Goal: Task Accomplishment & Management: Manage account settings

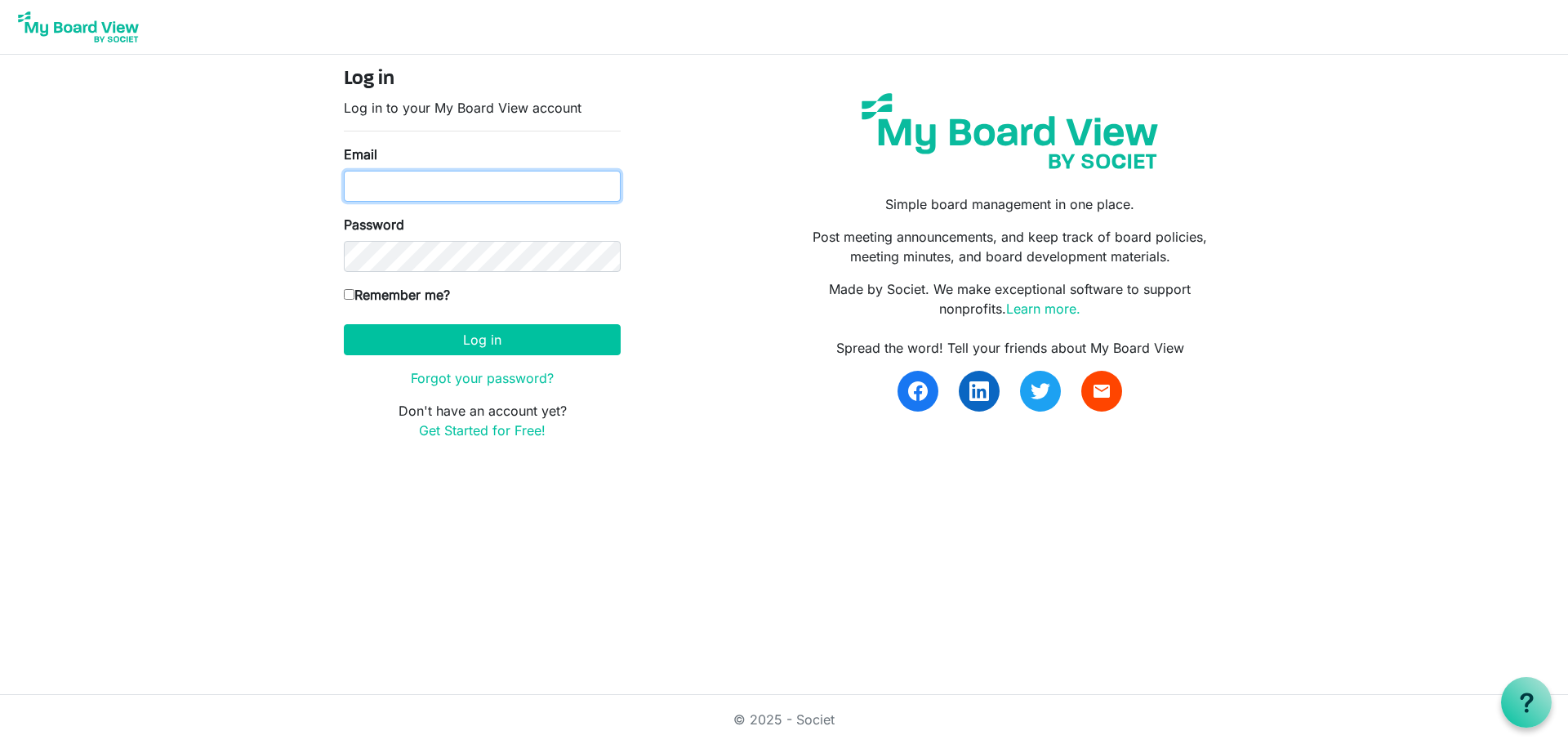
click at [380, 186] on input "Email" at bounding box center [481, 186] width 276 height 31
type input "[PERSON_NAME][EMAIL_ADDRESS][PERSON_NAME][DOMAIN_NAME]"
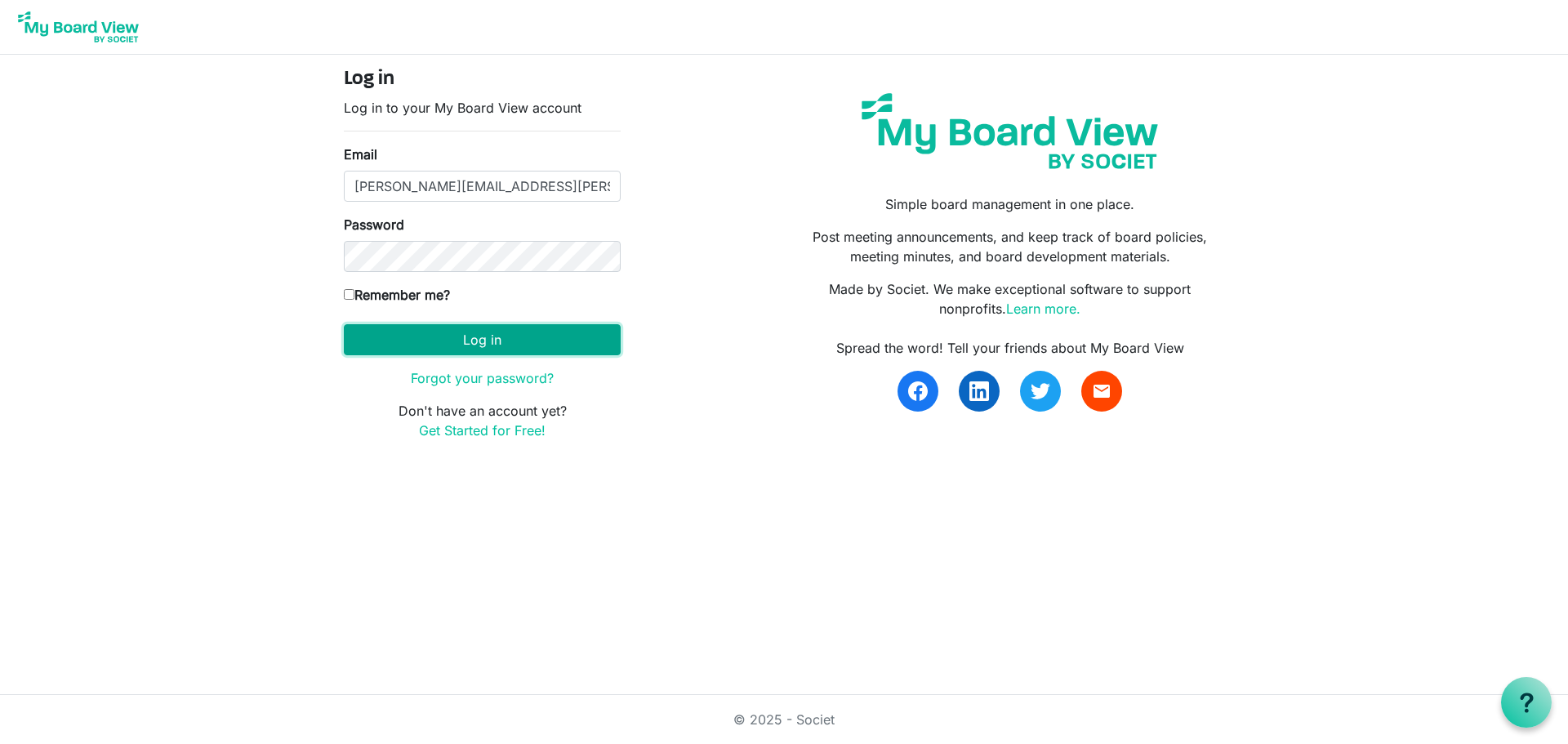
click at [371, 338] on button "Log in" at bounding box center [481, 339] width 276 height 31
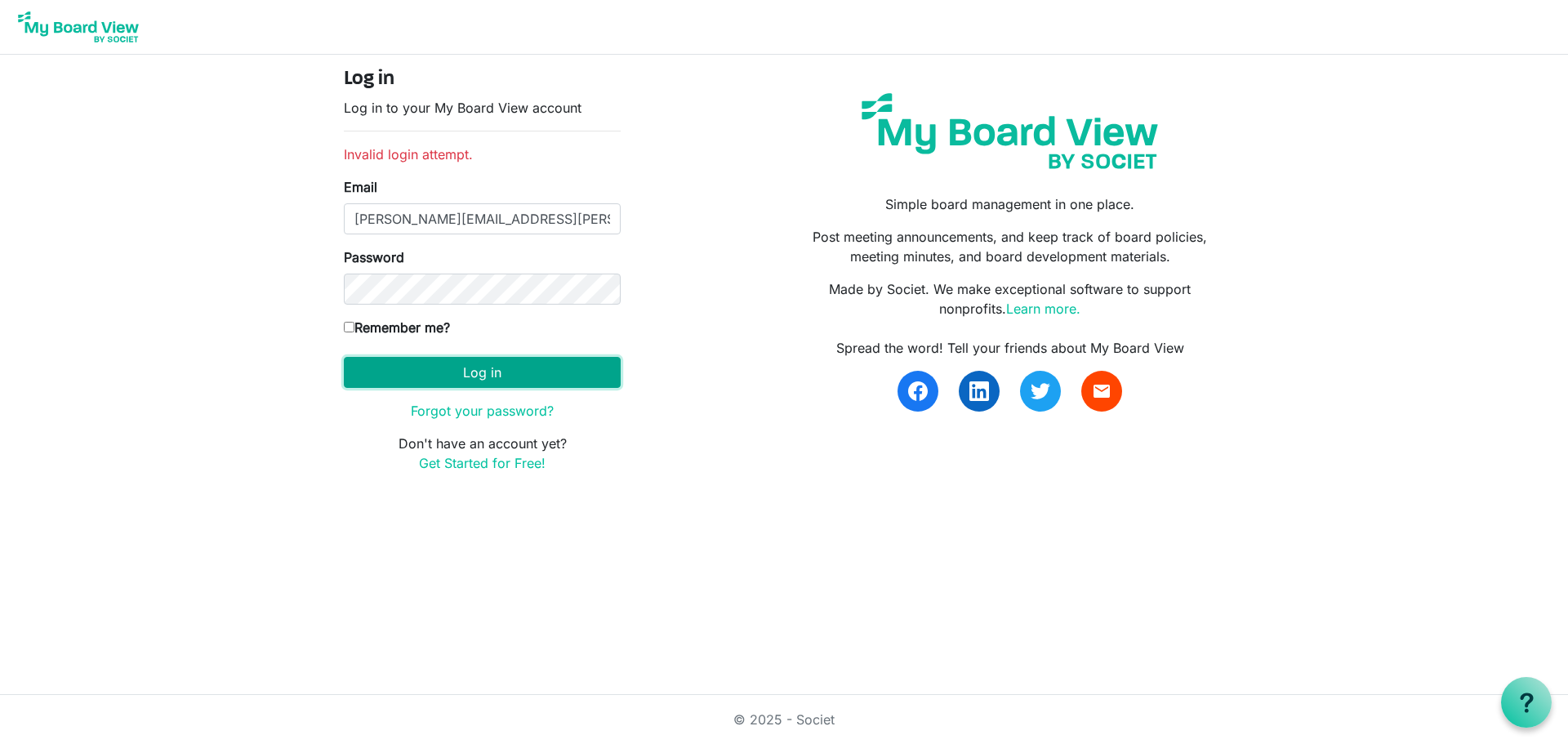
click at [393, 369] on button "Log in" at bounding box center [481, 372] width 276 height 31
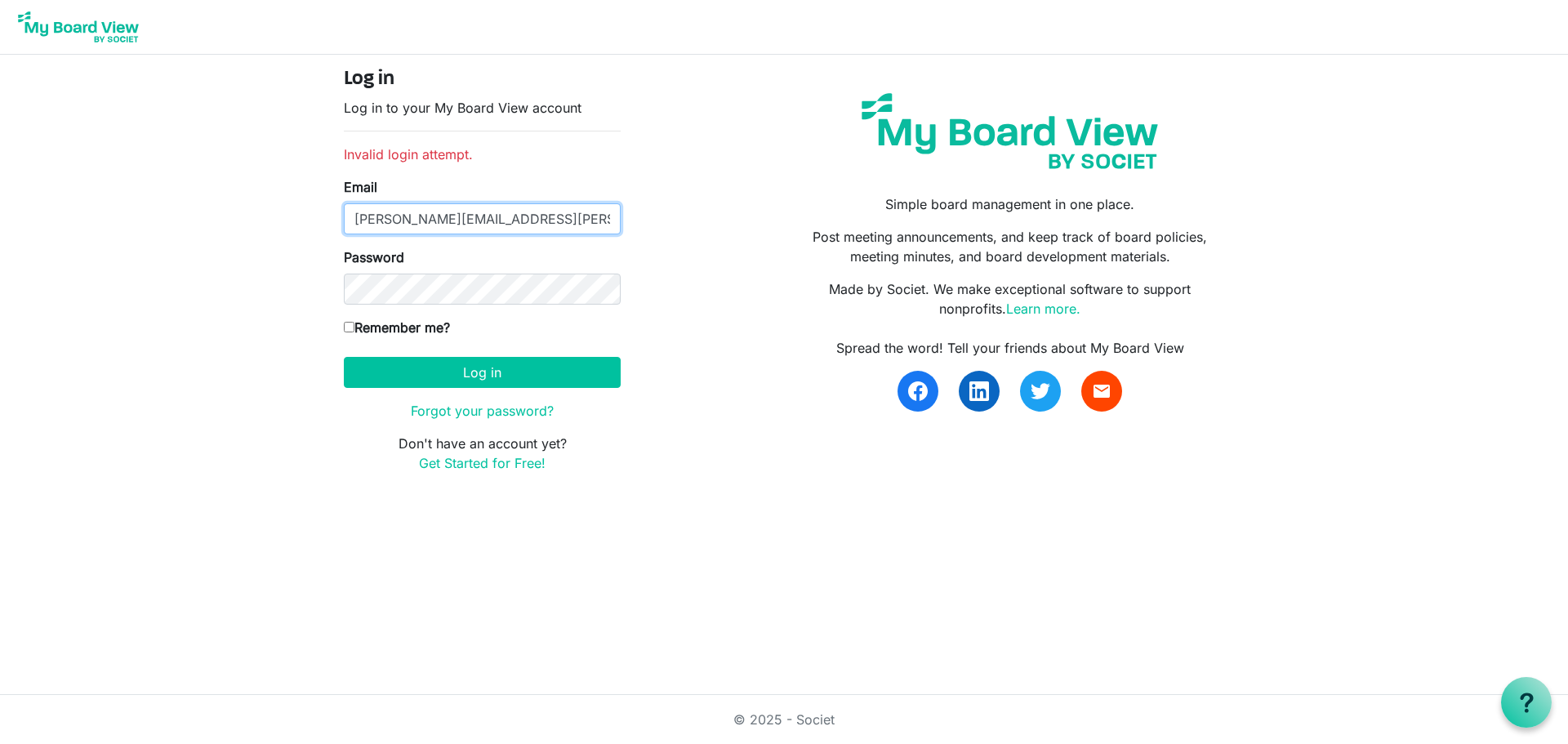
click at [545, 218] on input "[PERSON_NAME][EMAIL_ADDRESS][PERSON_NAME][DOMAIN_NAME]" at bounding box center [481, 219] width 276 height 31
type input "[PERSON_NAME][EMAIL_ADDRESS][PERSON_NAME][DOMAIN_NAME]"
click at [249, 434] on body "Log in Log in to your My Board View account Invalid login attempt. Email [PERSO…" at bounding box center [784, 250] width 1568 height 499
click at [254, 433] on body "Log in Log in to your My Board View account Invalid login attempt. Email [PERSO…" at bounding box center [784, 250] width 1568 height 499
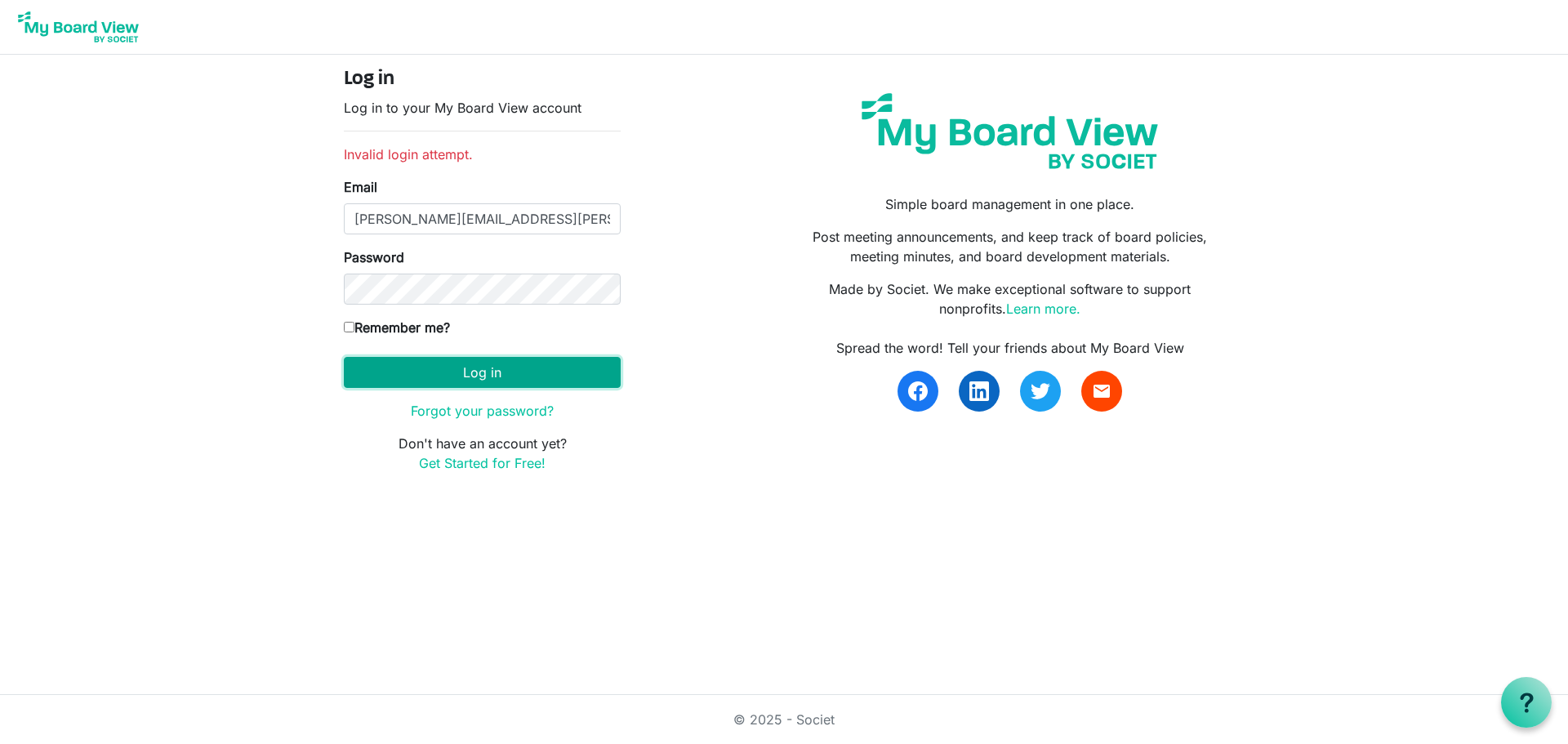
click at [411, 373] on button "Log in" at bounding box center [481, 372] width 276 height 31
